Goal: Task Accomplishment & Management: Use online tool/utility

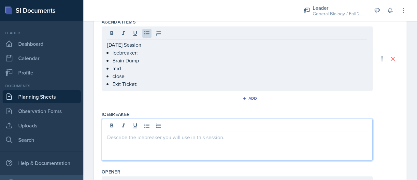
scroll to position [138, 0]
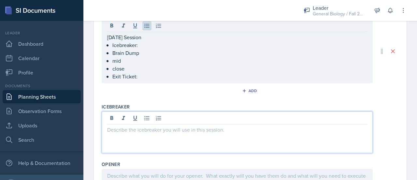
click at [131, 127] on p at bounding box center [237, 129] width 260 height 8
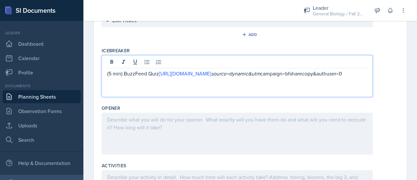
scroll to position [191, 0]
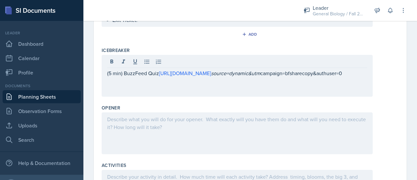
click at [168, 128] on div at bounding box center [237, 133] width 271 height 42
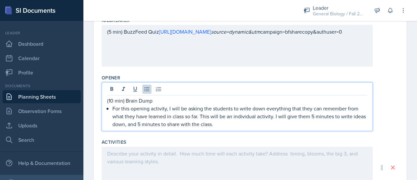
scroll to position [222, 0]
click at [133, 124] on p "For this opening activity, I will be asking the students to write down everythi…" at bounding box center [239, 115] width 255 height 23
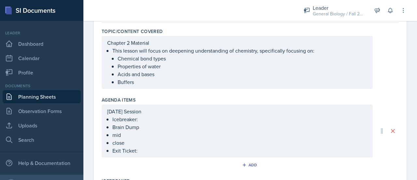
scroll to position [72, 0]
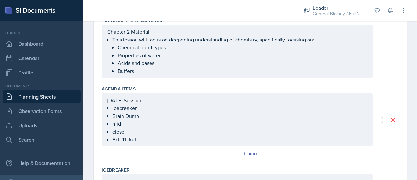
click at [132, 36] on p "Chapter 2 Material" at bounding box center [237, 32] width 260 height 8
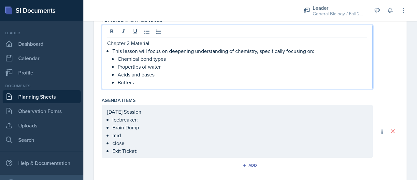
click at [147, 119] on div "[DATE] Session Icebreaker: Brain Dump mid close Exit Ticket:" at bounding box center [237, 131] width 260 height 47
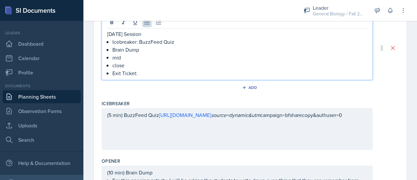
scroll to position [149, 0]
drag, startPoint x: 145, startPoint y: 52, endPoint x: 113, endPoint y: 51, distance: 32.3
click at [113, 51] on p "Brain Dump" at bounding box center [239, 50] width 255 height 8
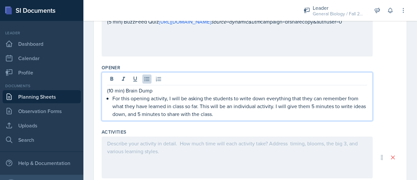
scroll to position [253, 0]
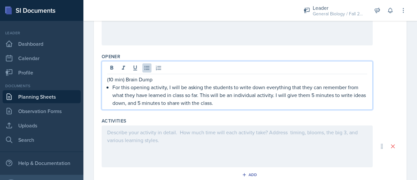
drag, startPoint x: 235, startPoint y: 105, endPoint x: 188, endPoint y: 87, distance: 50.2
click at [188, 87] on p "For this opening activity, I will be asking the students to write down everythi…" at bounding box center [239, 94] width 255 height 23
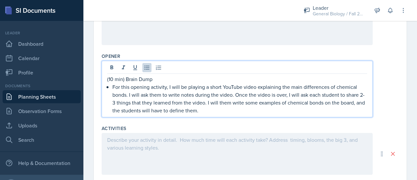
click at [113, 79] on p "(10 min) Brain Dump" at bounding box center [237, 79] width 260 height 8
drag, startPoint x: 158, startPoint y: 80, endPoint x: 124, endPoint y: 79, distance: 33.2
click at [124, 79] on p "(15 min) Brain Dump" at bounding box center [237, 79] width 260 height 8
click at [221, 110] on p "For this opening activity, I will be playing a short YouTube video explaining t…" at bounding box center [239, 98] width 255 height 31
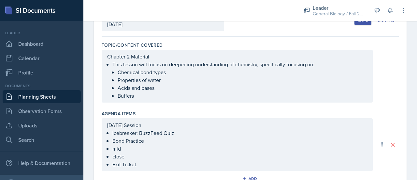
scroll to position [48, 0]
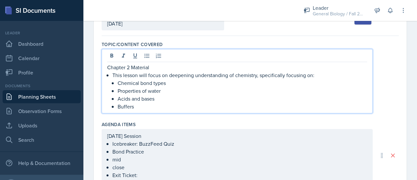
click at [130, 63] on p "Chapter 2 Material" at bounding box center [237, 67] width 260 height 8
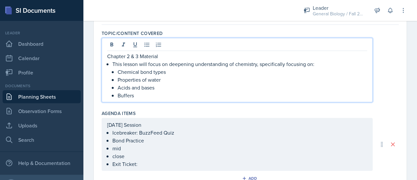
click at [176, 96] on p "Buffers" at bounding box center [243, 95] width 250 height 8
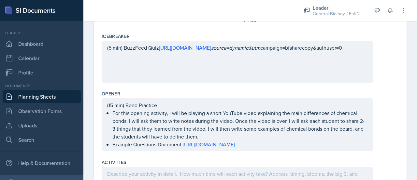
scroll to position [224, 0]
click at [113, 104] on div "(15 min) Bond Practice For this opening activity, I will be playing a short You…" at bounding box center [237, 124] width 271 height 53
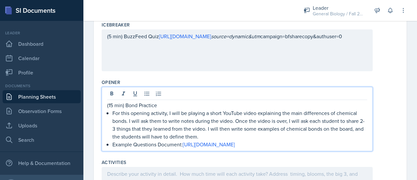
scroll to position [213, 0]
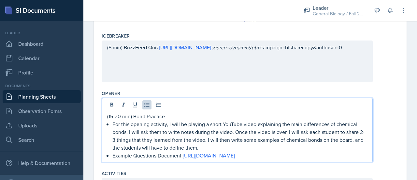
click at [207, 133] on p "For this opening activity, I will be playing a short YouTube video explaining t…" at bounding box center [239, 135] width 255 height 31
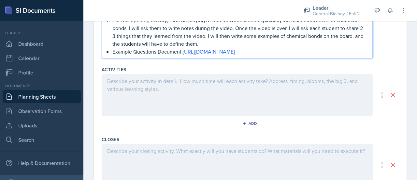
scroll to position [319, 0]
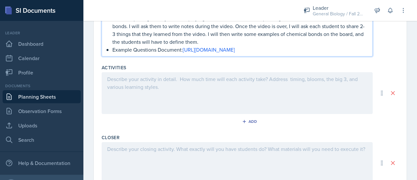
click at [163, 96] on div at bounding box center [237, 93] width 271 height 42
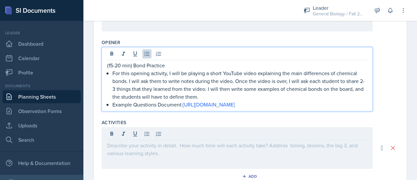
scroll to position [275, 0]
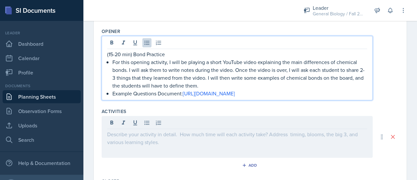
drag, startPoint x: 216, startPoint y: 87, endPoint x: 213, endPoint y: 82, distance: 5.3
click at [213, 82] on p "For this opening activity, I will be playing a short YouTube video explaining t…" at bounding box center [239, 73] width 255 height 31
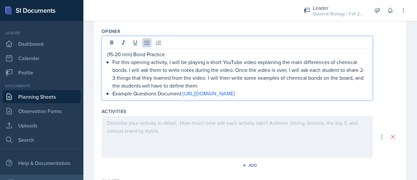
drag, startPoint x: 220, startPoint y: 84, endPoint x: 212, endPoint y: 78, distance: 9.5
click at [212, 78] on p "For this opening activity, I will be playing a short YouTube video explaining t…" at bounding box center [239, 73] width 255 height 31
click at [156, 136] on div at bounding box center [237, 137] width 271 height 42
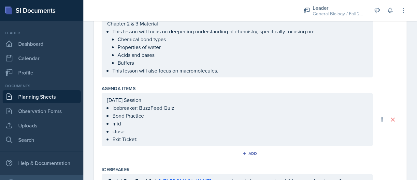
scroll to position [91, 0]
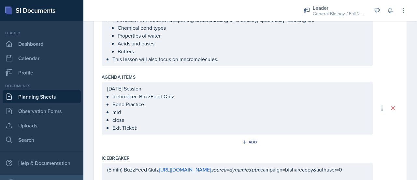
click at [127, 116] on p "mid" at bounding box center [239, 112] width 255 height 8
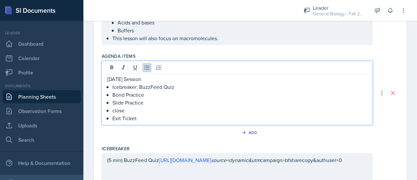
scroll to position [117, 0]
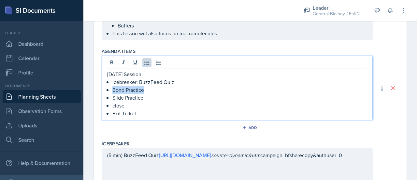
drag, startPoint x: 145, startPoint y: 89, endPoint x: 113, endPoint y: 91, distance: 31.7
click at [113, 91] on p "Bond Practice" at bounding box center [239, 90] width 255 height 8
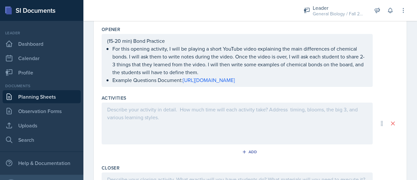
scroll to position [295, 0]
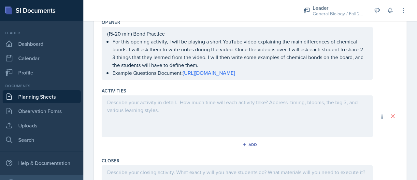
click at [138, 113] on div at bounding box center [237, 116] width 271 height 42
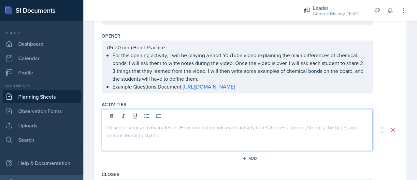
scroll to position [269, 0]
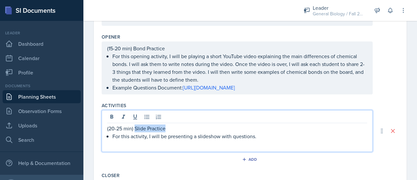
drag, startPoint x: 171, startPoint y: 135, endPoint x: 135, endPoint y: 137, distance: 35.9
click at [135, 132] on p "(20-25 min) Slide Practice" at bounding box center [237, 128] width 260 height 8
click at [264, 140] on p "For this activity, I will be presenting a slideshow with questions." at bounding box center [239, 136] width 255 height 8
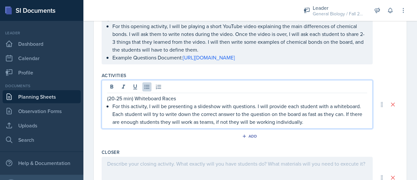
scroll to position [300, 0]
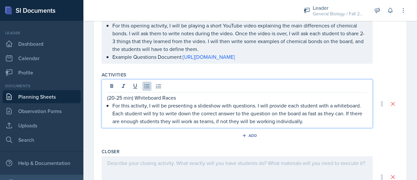
click at [162, 125] on p "For this activity, I will be presenting a slideshow with questions. I will prov…" at bounding box center [239, 112] width 255 height 23
click at [222, 125] on p "For this activity, I will be presenting a slideshow with questions. I will prov…" at bounding box center [239, 112] width 255 height 23
click at [252, 125] on p "For this activity, I will be presenting a slideshow with questions. I will prov…" at bounding box center [239, 112] width 255 height 23
click at [240, 125] on p "For this activity, I will be presenting a slideshow with questions. I will prov…" at bounding box center [239, 112] width 255 height 23
click at [328, 125] on p "For this activity, I will be presenting a slideshow with questions. I will prov…" at bounding box center [239, 112] width 255 height 23
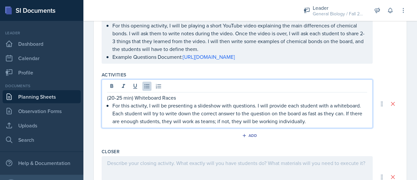
click at [276, 125] on p "For this activity, I will be presenting a slideshow with questions. I will prov…" at bounding box center [239, 112] width 255 height 23
click at [312, 125] on p "For this activity, I will be presenting a slideshow with questions. I will prov…" at bounding box center [239, 112] width 255 height 23
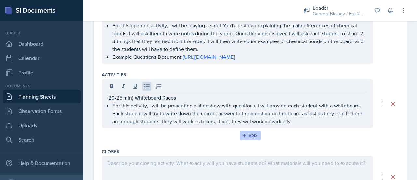
click at [252, 138] on div "Add" at bounding box center [250, 135] width 14 height 5
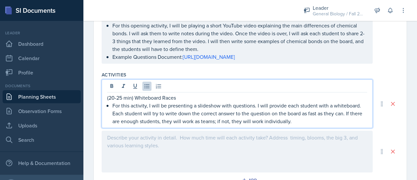
click at [311, 116] on p "For this activity, I will be presenting a slideshow with questions. I will prov…" at bounding box center [239, 112] width 255 height 23
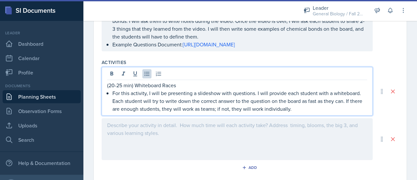
scroll to position [313, 0]
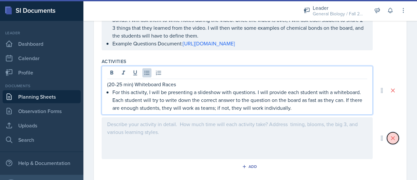
click at [388, 144] on button at bounding box center [393, 138] width 12 height 12
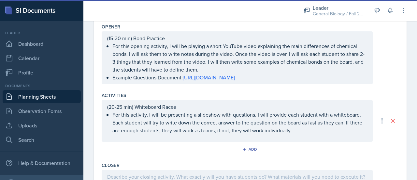
click at [309, 134] on p "For this activity, I will be presenting a slideshow with questions. I will prov…" at bounding box center [239, 121] width 255 height 23
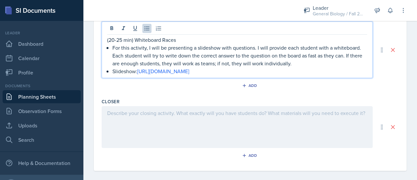
scroll to position [378, 0]
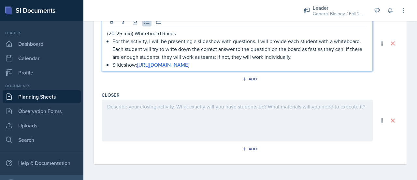
click at [195, 115] on div at bounding box center [237, 120] width 271 height 42
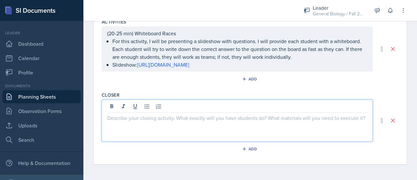
scroll to position [367, 0]
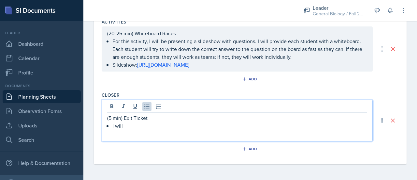
click at [173, 123] on p "I will" at bounding box center [239, 126] width 255 height 8
click at [169, 120] on p "(5 min) Exit Ticket" at bounding box center [237, 118] width 260 height 8
click at [160, 122] on p "I will" at bounding box center [239, 126] width 255 height 8
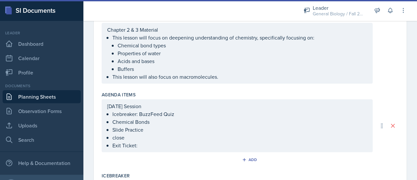
scroll to position [55, 0]
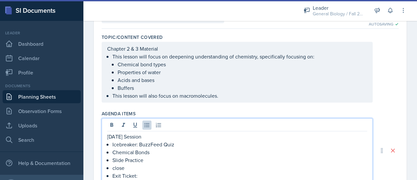
click at [140, 156] on ul "Icebreaker: BuzzFeed Quiz Chemical Bonds Slide Practice close Exit Ticket:" at bounding box center [239, 159] width 255 height 39
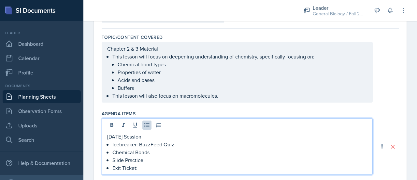
click at [141, 169] on p "Exit Ticket:" at bounding box center [239, 168] width 255 height 8
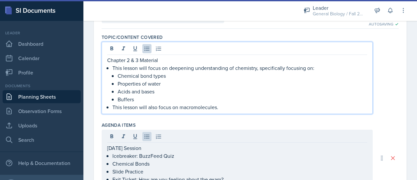
scroll to position [66, 0]
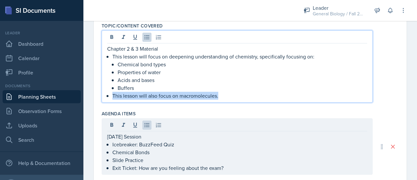
drag, startPoint x: 229, startPoint y: 96, endPoint x: 111, endPoint y: 98, distance: 117.9
click at [111, 98] on div "Chapter 2 & 3 Material This lesson will focus on deepening understanding of che…" at bounding box center [237, 72] width 260 height 55
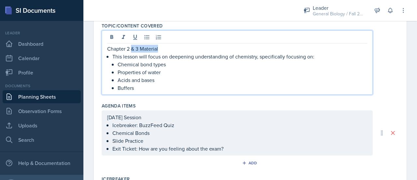
drag, startPoint x: 162, startPoint y: 47, endPoint x: 132, endPoint y: 49, distance: 30.0
click at [132, 49] on p "Chapter 2 & 3 Material" at bounding box center [237, 49] width 260 height 8
click at [164, 101] on div "Agenda items [DATE] Session Icebreaker: BuzzFeed Quiz Chemical Bonds Slide Prac…" at bounding box center [250, 136] width 297 height 73
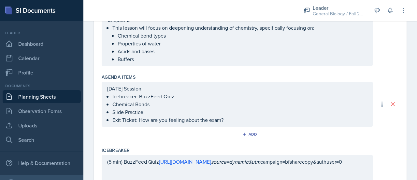
scroll to position [95, 0]
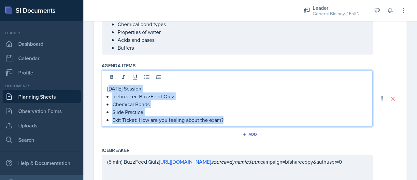
drag, startPoint x: 229, startPoint y: 118, endPoint x: 108, endPoint y: 90, distance: 123.8
click at [108, 90] on div "[DATE] Session Icebreaker: BuzzFeed Quiz Chemical Bonds Slide Practice Exit Tic…" at bounding box center [237, 103] width 260 height 39
click at [197, 110] on p "Slide Practice" at bounding box center [239, 112] width 255 height 8
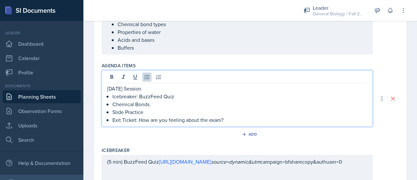
click at [207, 120] on p "Exit Ticket: How are you feeling about the exam?" at bounding box center [239, 120] width 255 height 8
drag, startPoint x: 185, startPoint y: 120, endPoint x: 151, endPoint y: 121, distance: 33.6
click at [151, 121] on p "Exit Ticket: How are you feeling about the upcoming exam?" at bounding box center [239, 120] width 255 height 8
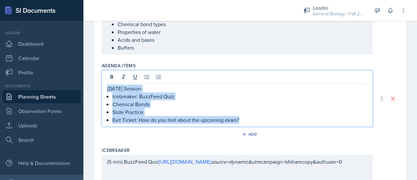
drag, startPoint x: 254, startPoint y: 120, endPoint x: 106, endPoint y: 89, distance: 151.8
click at [106, 89] on div "[DATE] Session Icebreaker: BuzzFeed Quiz Chemical Bonds Slide Practice Exit Tic…" at bounding box center [237, 98] width 271 height 56
copy div "[DATE] Session Icebreaker: BuzzFeed Quiz Chemical Bonds Slide Practice Exit Tic…"
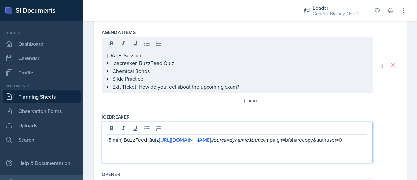
scroll to position [139, 0]
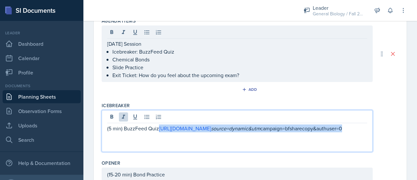
drag, startPoint x: 252, startPoint y: 136, endPoint x: 159, endPoint y: 128, distance: 93.2
click at [159, 128] on p "(5 min) BuzzFeed Quiz [URL][DOMAIN_NAME] source=dynamic&utm campaign=bfsharecop…" at bounding box center [237, 128] width 260 height 8
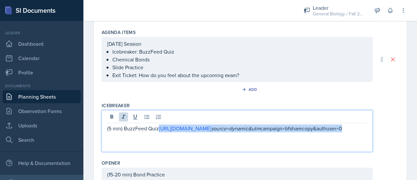
copy p "[URL][DOMAIN_NAME] source=dynamic&utm campaign=bfsharecopy&authuser=0"
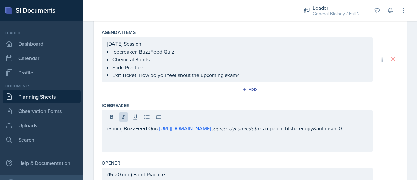
click at [239, 152] on div "Icebreaker (5 min) BuzzFeed Quiz [URL][DOMAIN_NAME] source=dynamic&utm campaign…" at bounding box center [250, 127] width 297 height 57
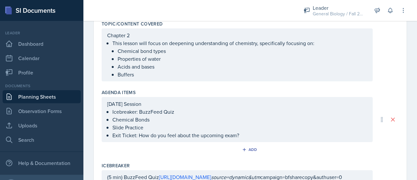
scroll to position [0, 0]
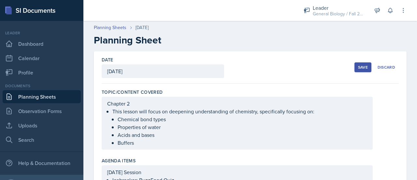
click at [358, 69] on div "Save" at bounding box center [363, 67] width 10 height 5
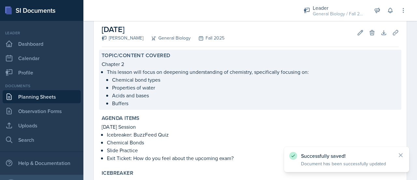
scroll to position [35, 0]
